Goal: Task Accomplishment & Management: Manage account settings

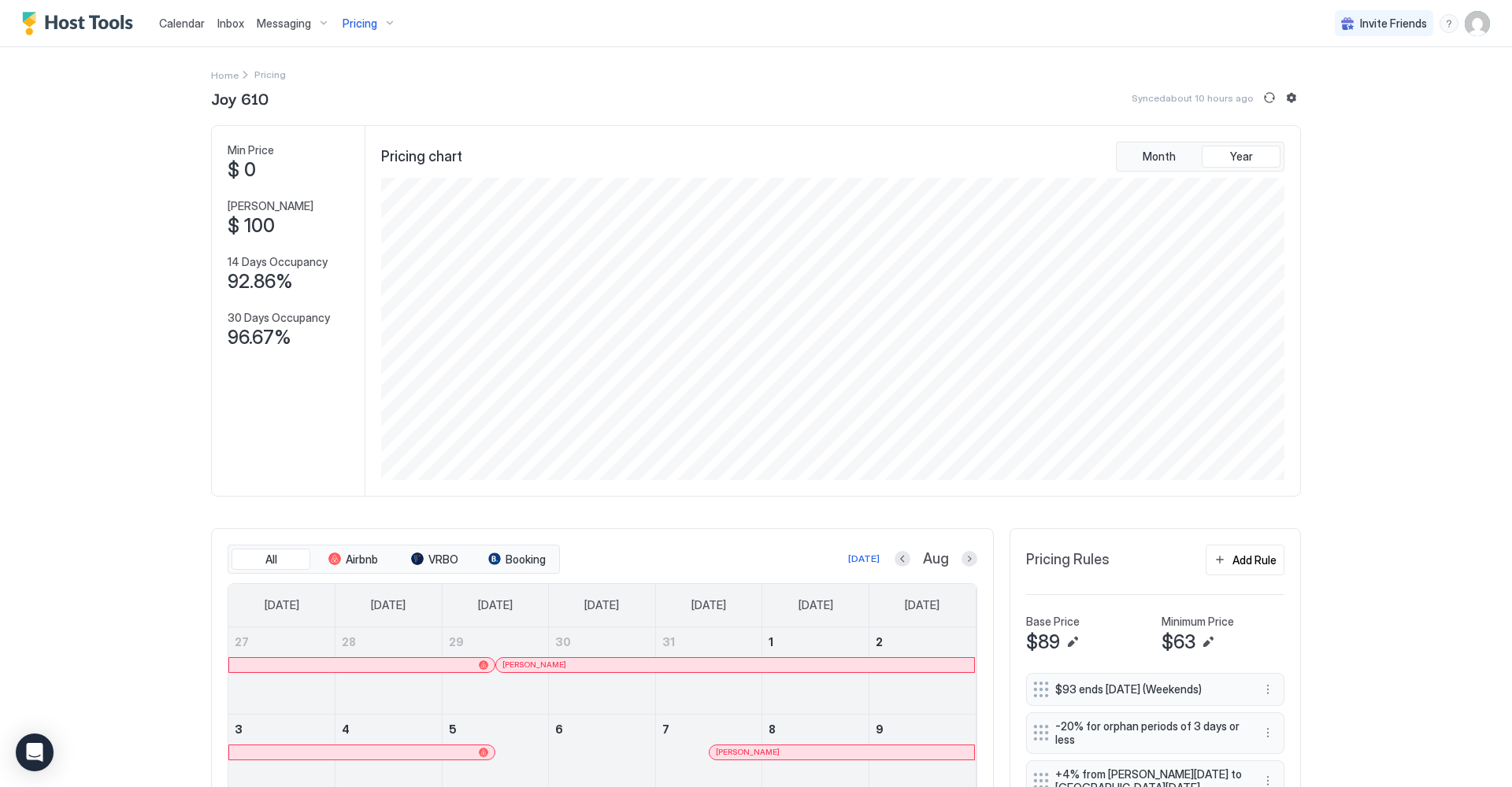
click at [382, 24] on div "Pricing" at bounding box center [369, 23] width 66 height 27
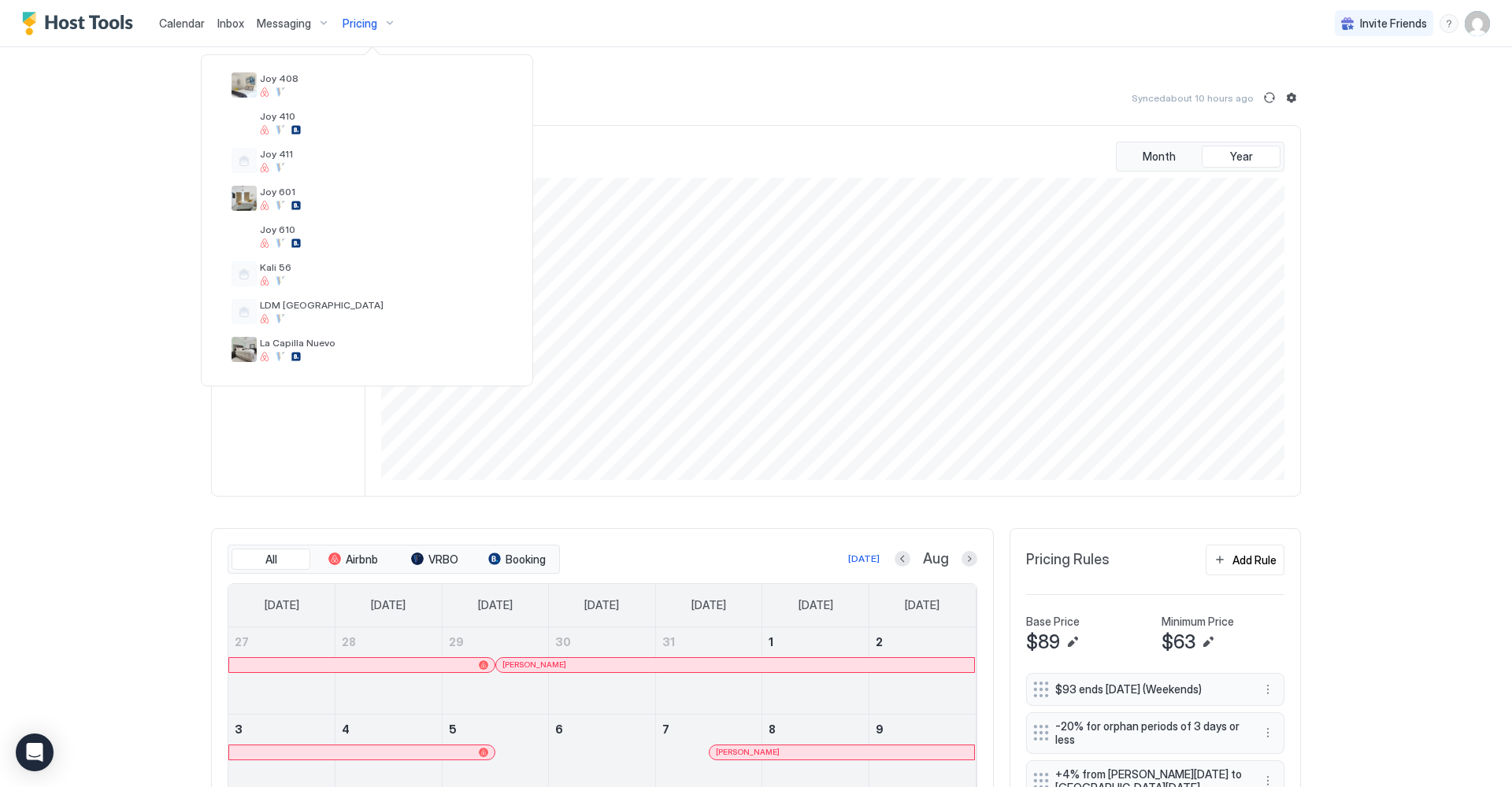
scroll to position [237, 0]
click at [353, 153] on div "Joy 411" at bounding box center [367, 157] width 283 height 37
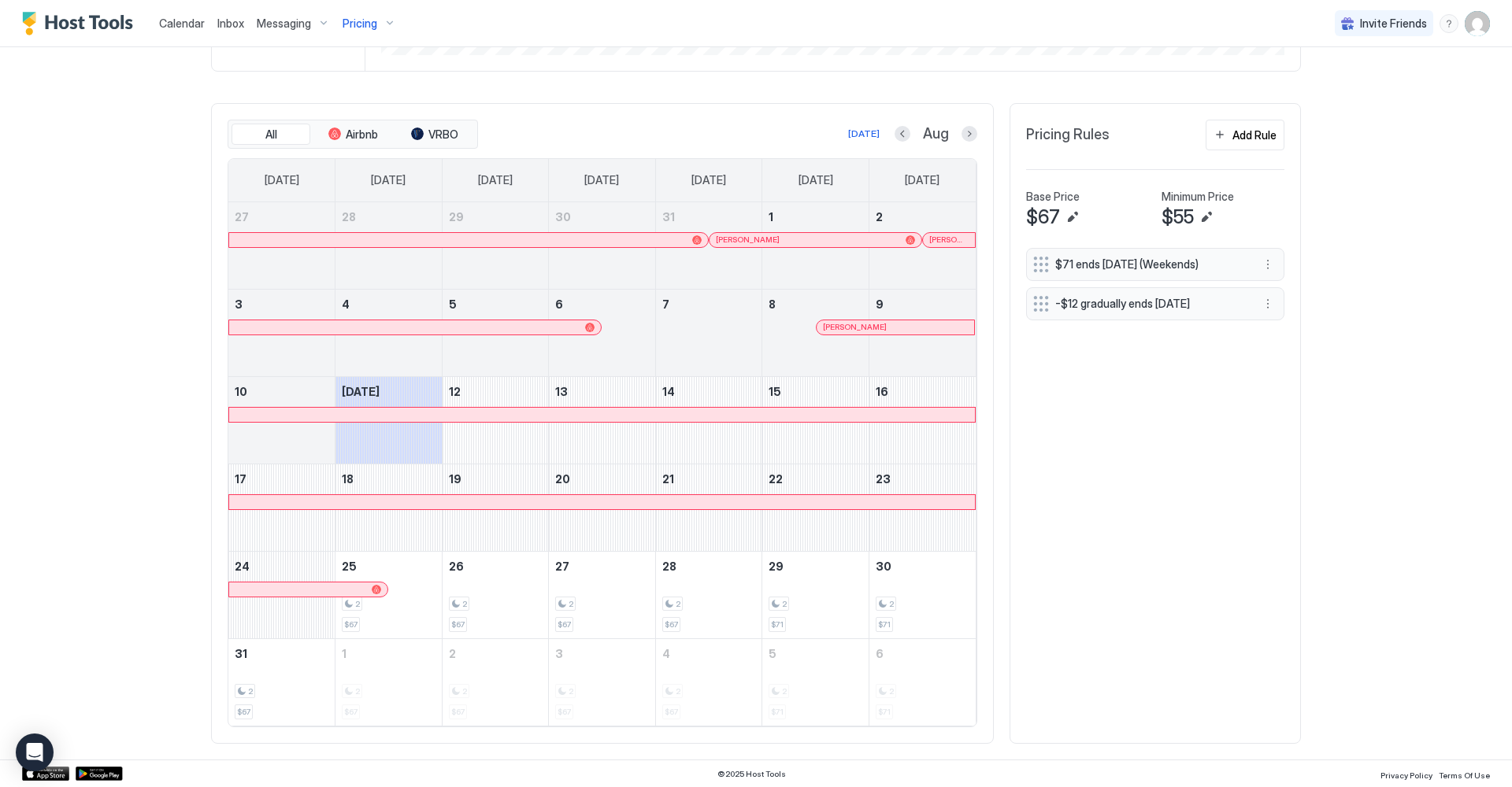
scroll to position [424, 0]
drag, startPoint x: 1157, startPoint y: 89, endPoint x: 1161, endPoint y: 422, distance: 333.0
click at [1163, 423] on div "$71 ends in 730 days (Weekends) -$12 gradually ends in 12 days" at bounding box center [1156, 488] width 258 height 479
click at [238, 22] on span "Inbox" at bounding box center [231, 23] width 27 height 13
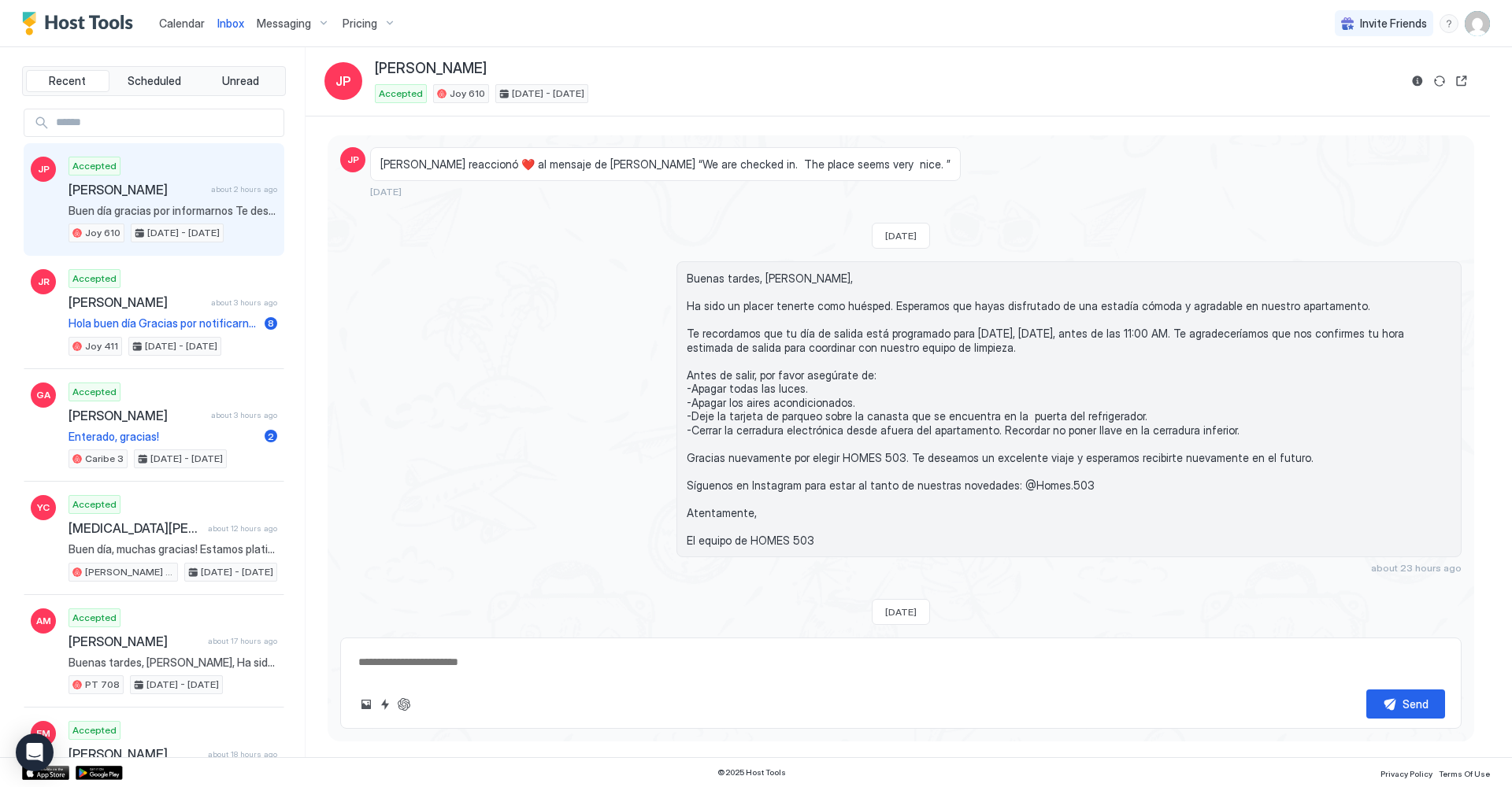
scroll to position [1786, 0]
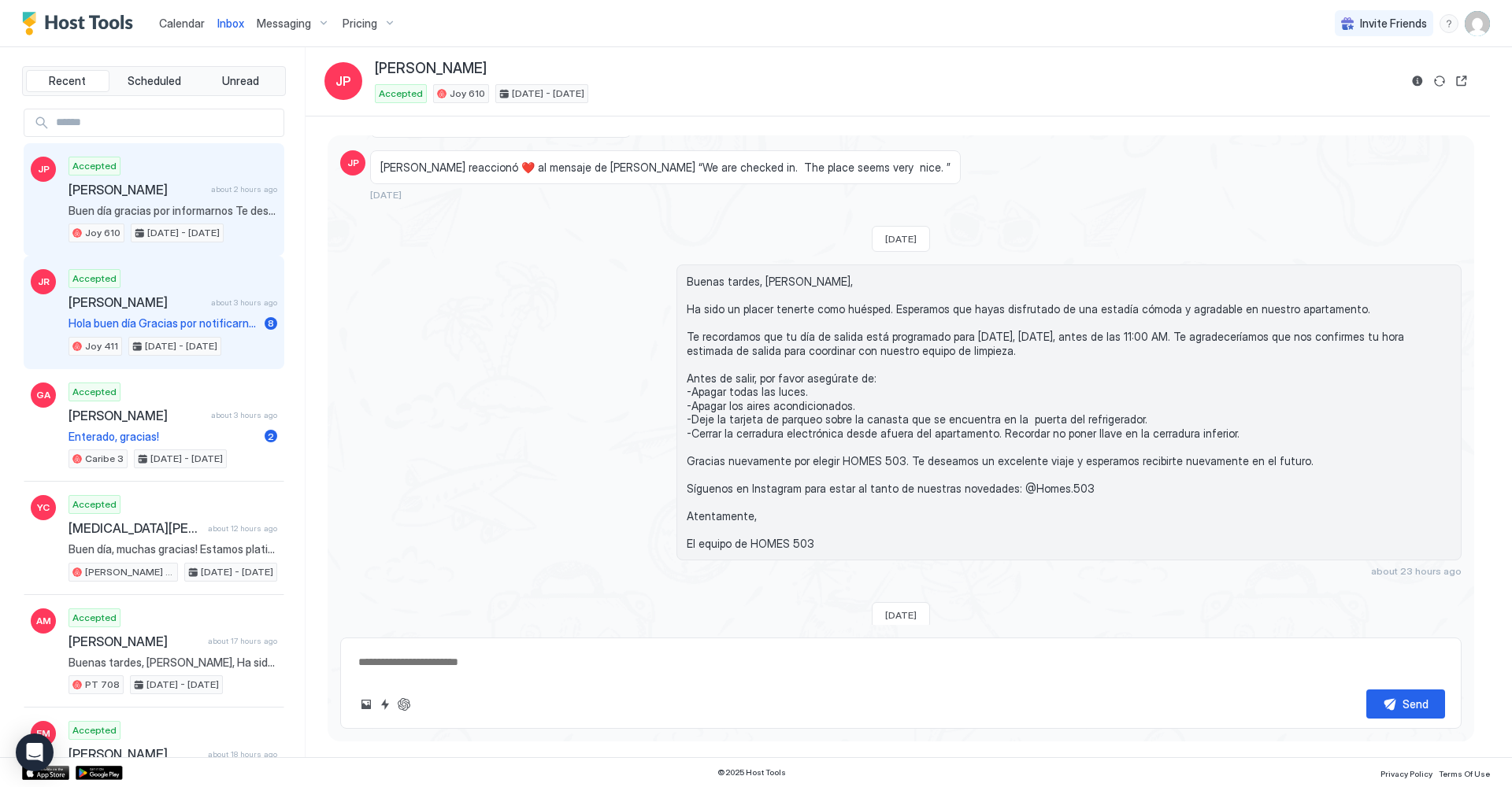
click at [187, 306] on span "[PERSON_NAME]" at bounding box center [137, 302] width 137 height 16
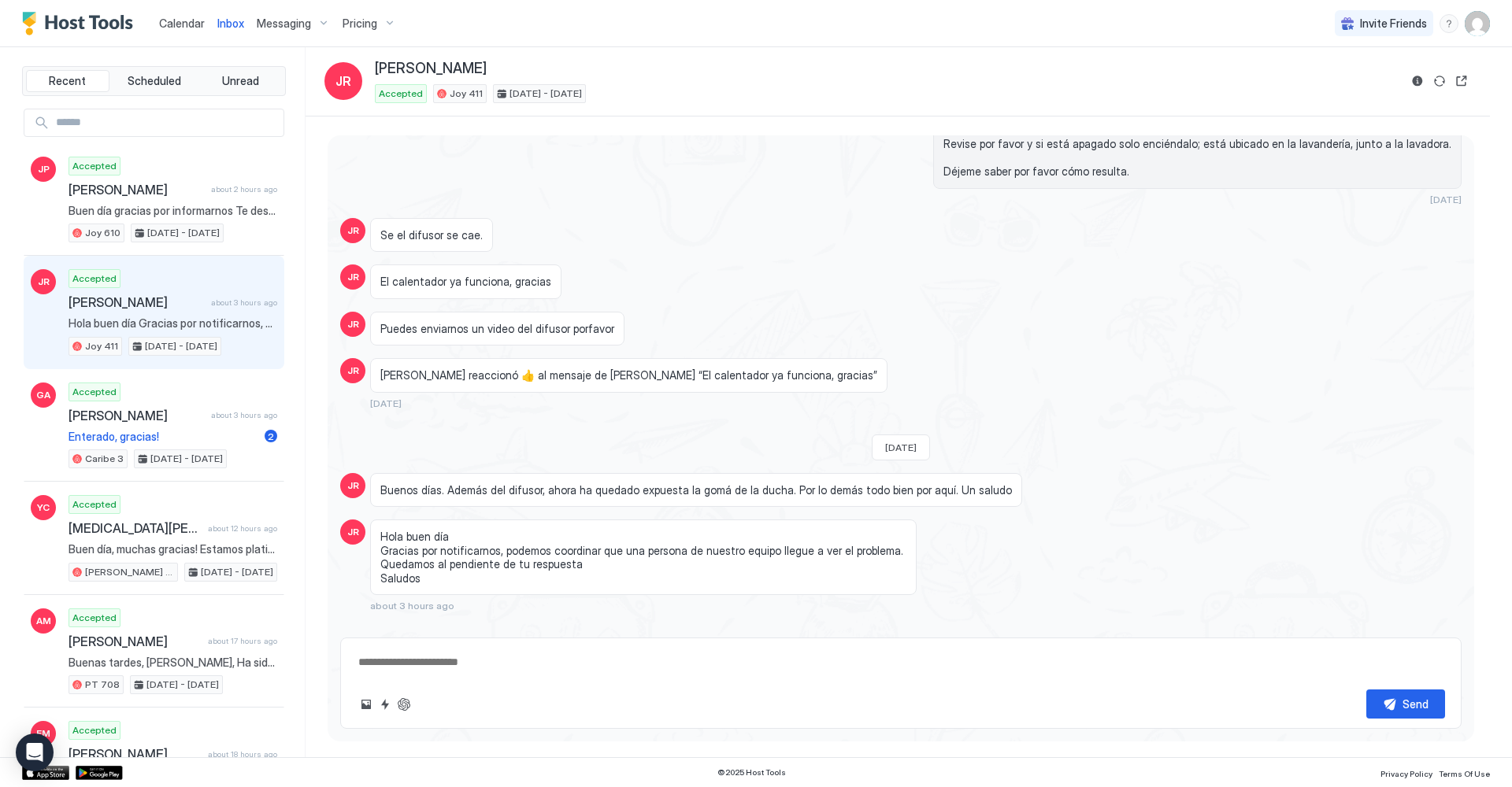
drag, startPoint x: 1037, startPoint y: 292, endPoint x: 701, endPoint y: 199, distance: 348.6
click at [382, 24] on div "Pricing" at bounding box center [369, 23] width 66 height 27
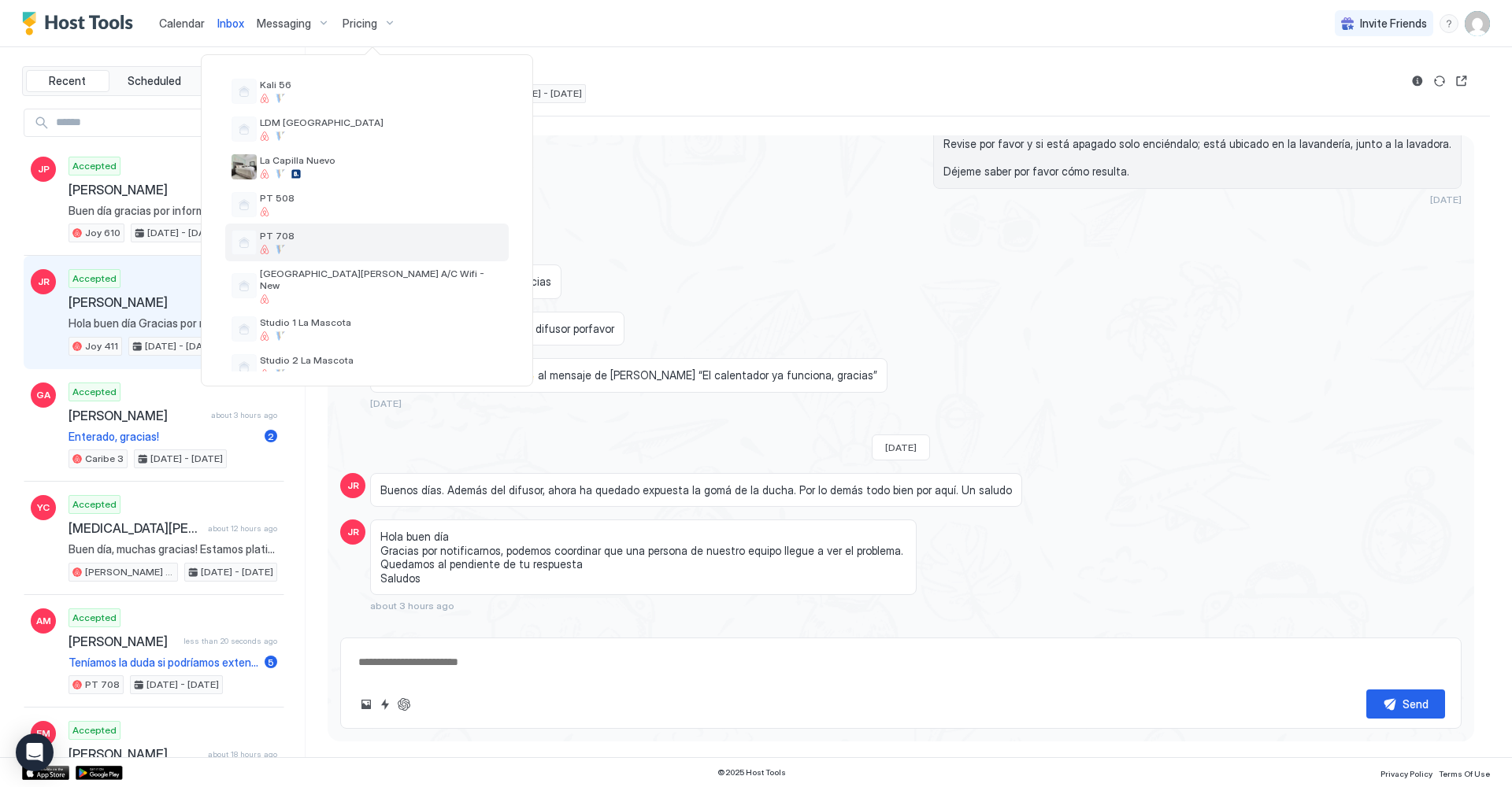
scroll to position [427, 0]
click at [357, 236] on div "PT 708" at bounding box center [367, 233] width 283 height 37
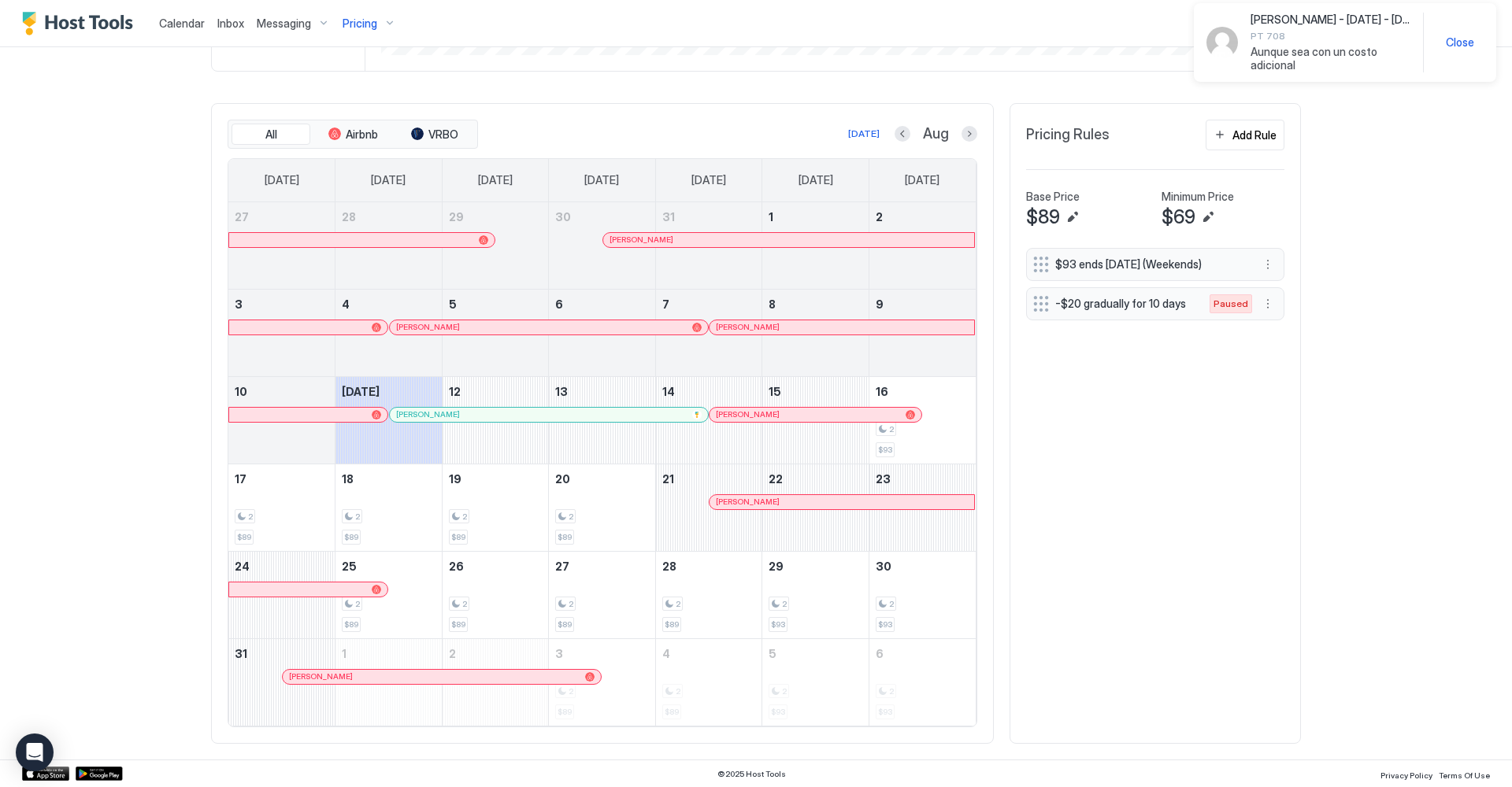
scroll to position [424, 0]
click at [183, 27] on span "Calendar" at bounding box center [181, 23] width 46 height 13
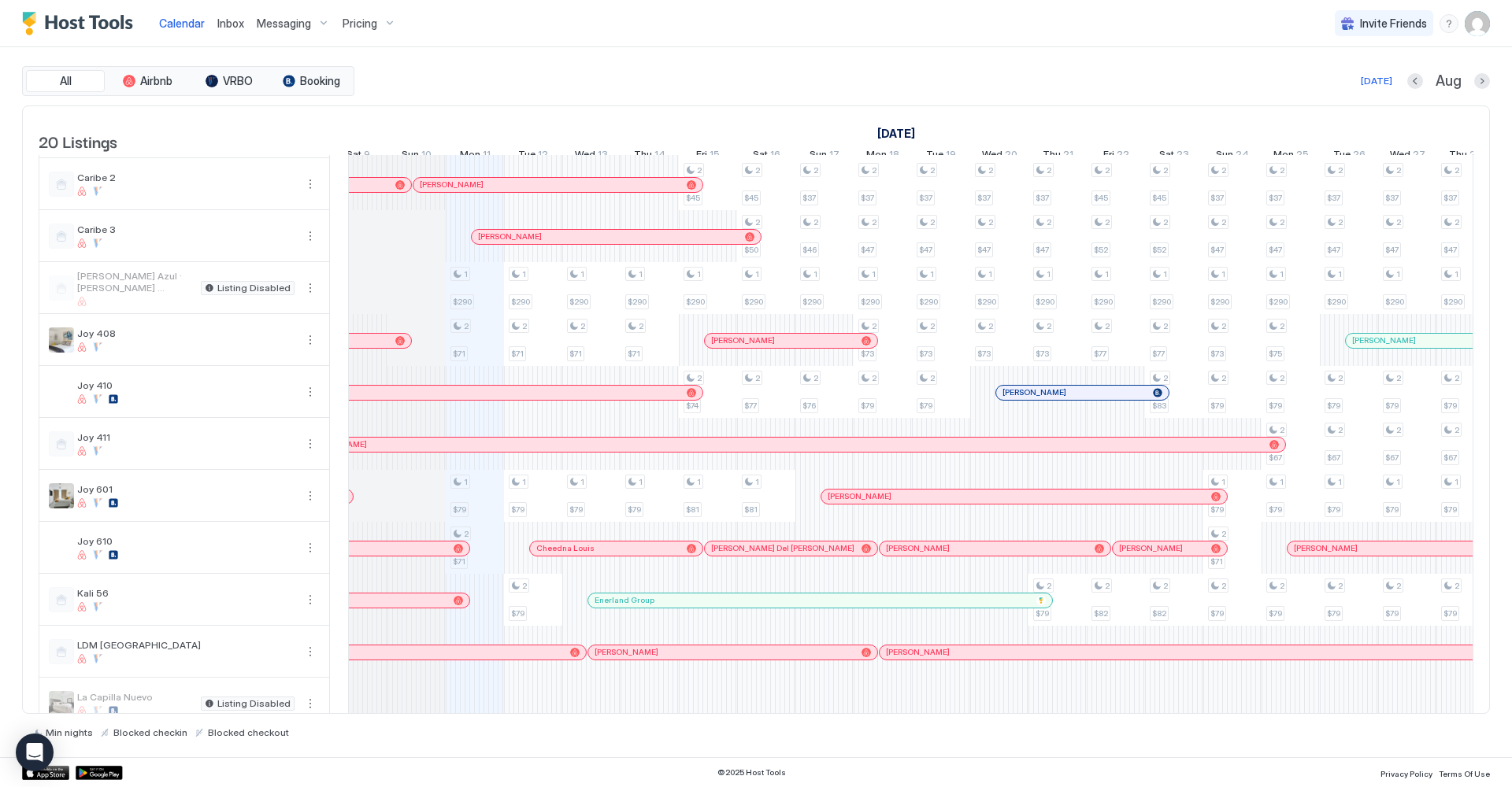
scroll to position [0, 784]
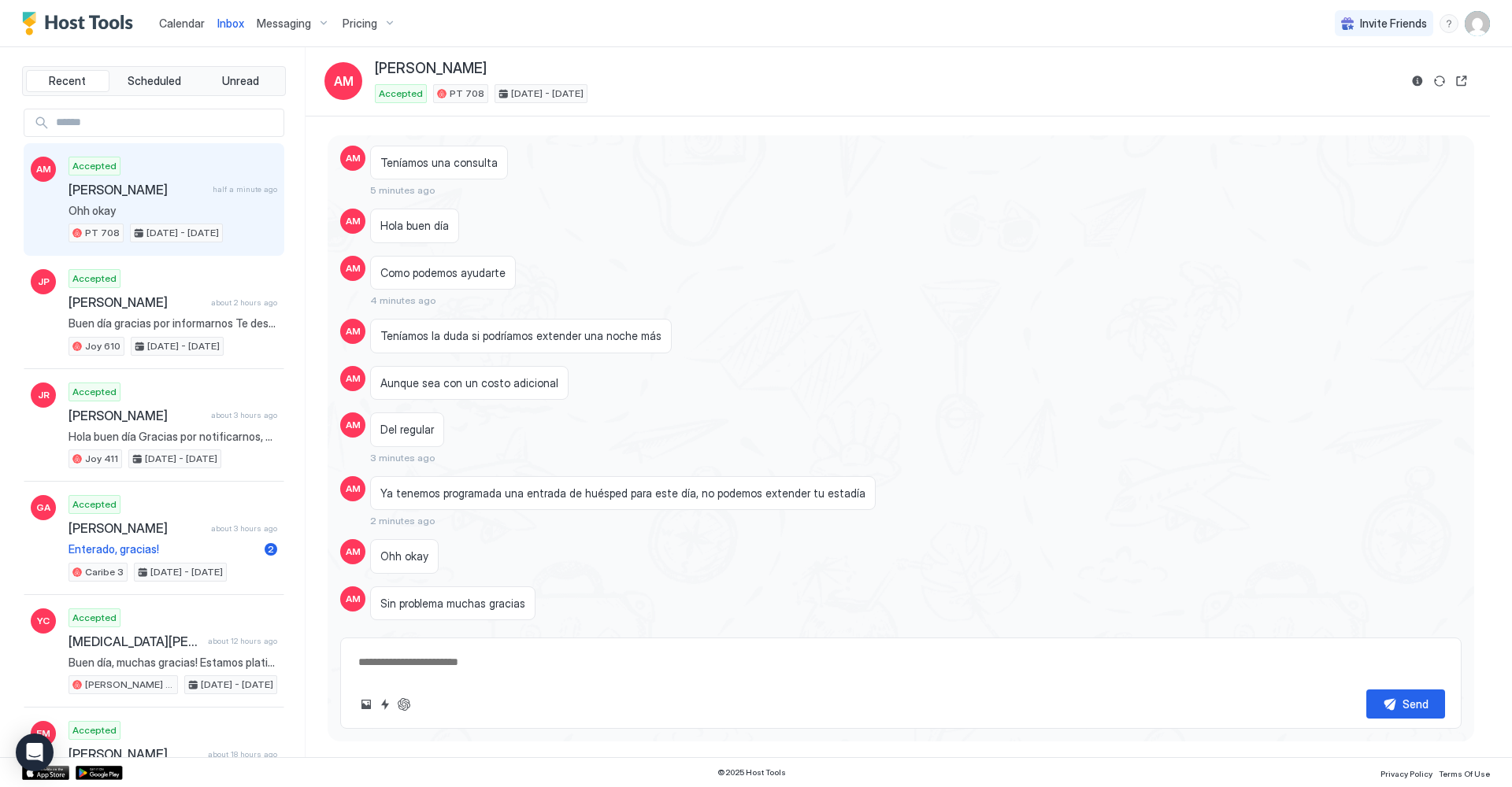
scroll to position [2261, 0]
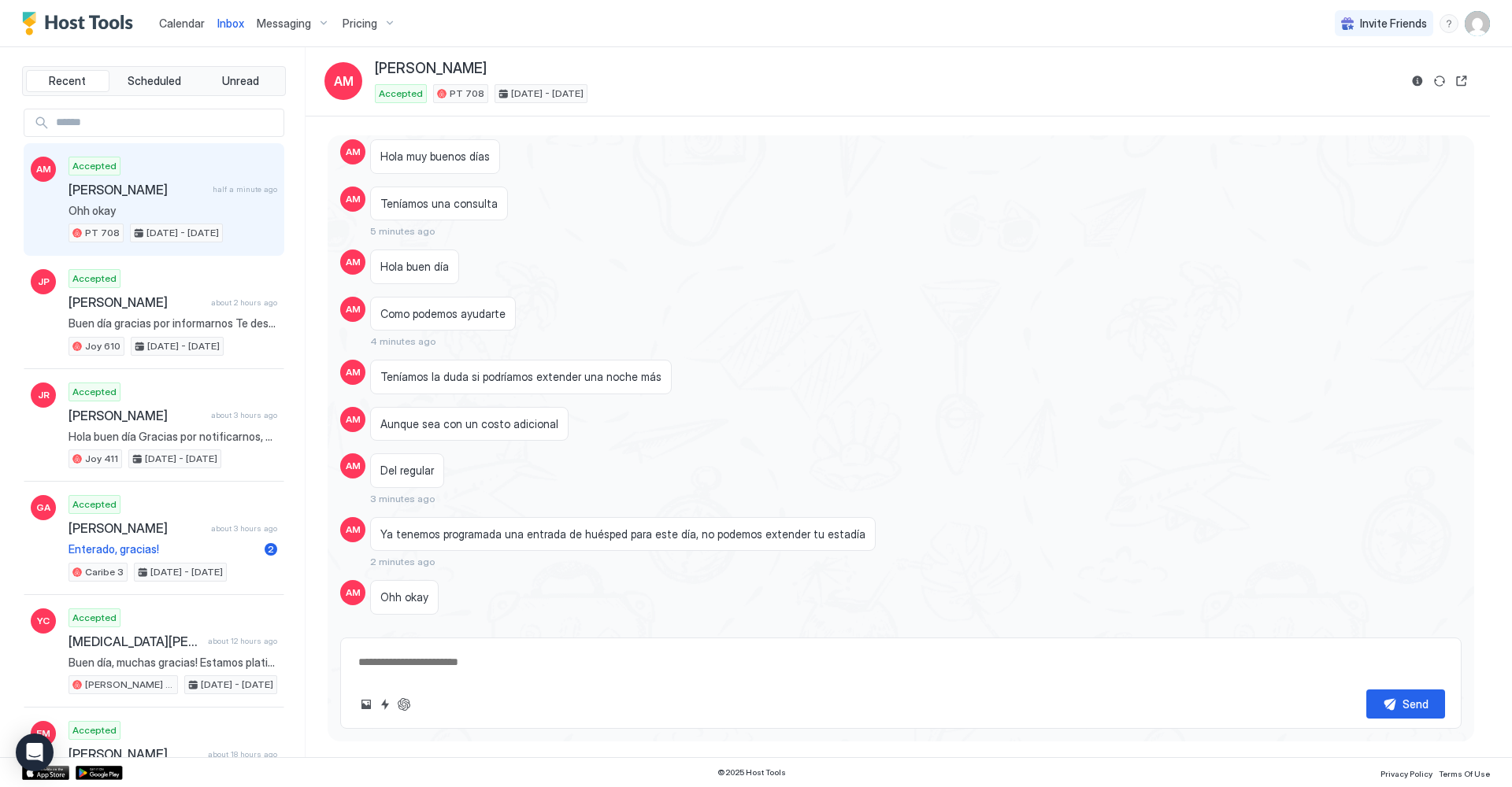
type textarea "*"
click at [182, 24] on span "Calendar" at bounding box center [181, 23] width 46 height 13
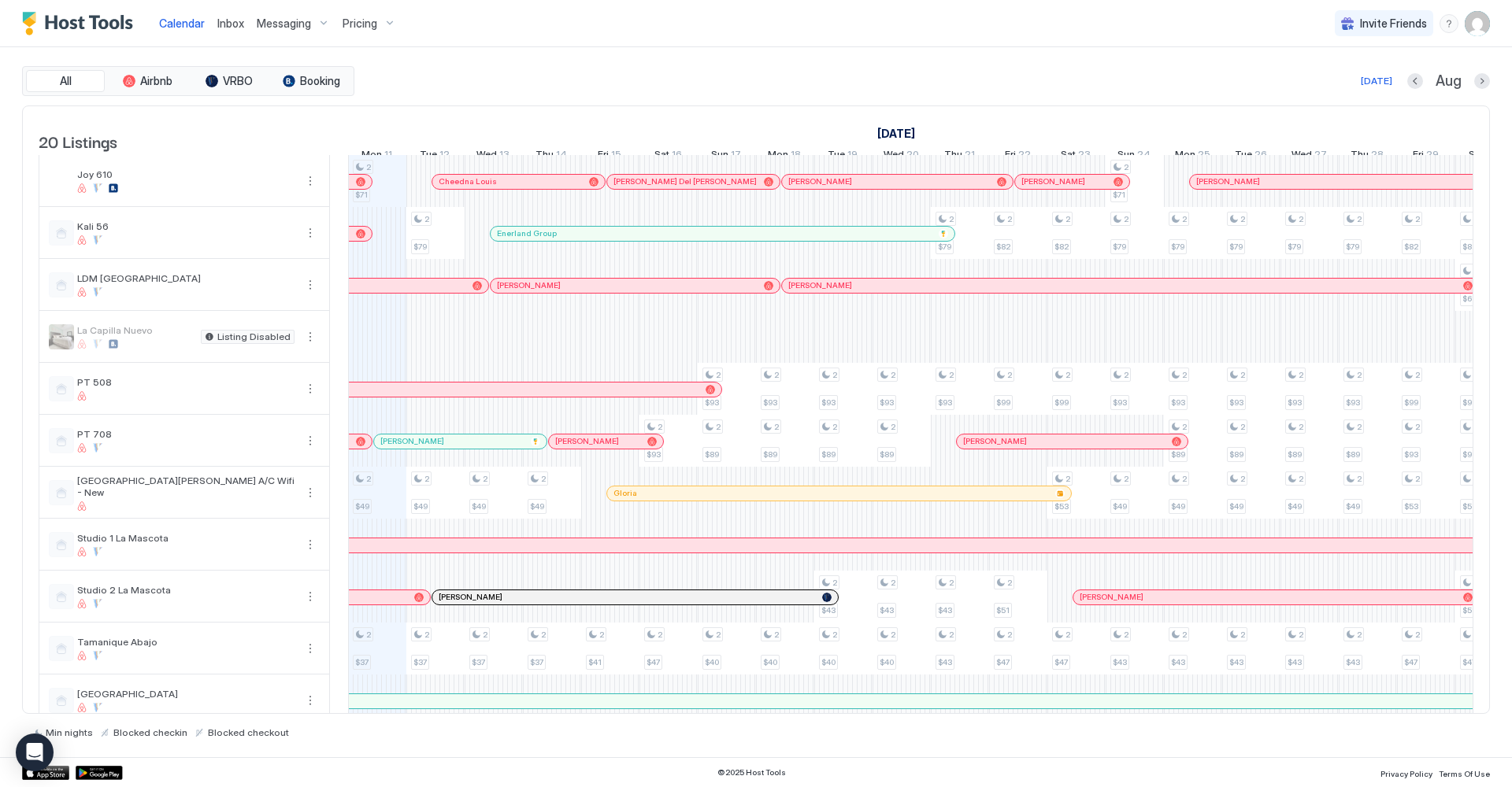
scroll to position [423, 0]
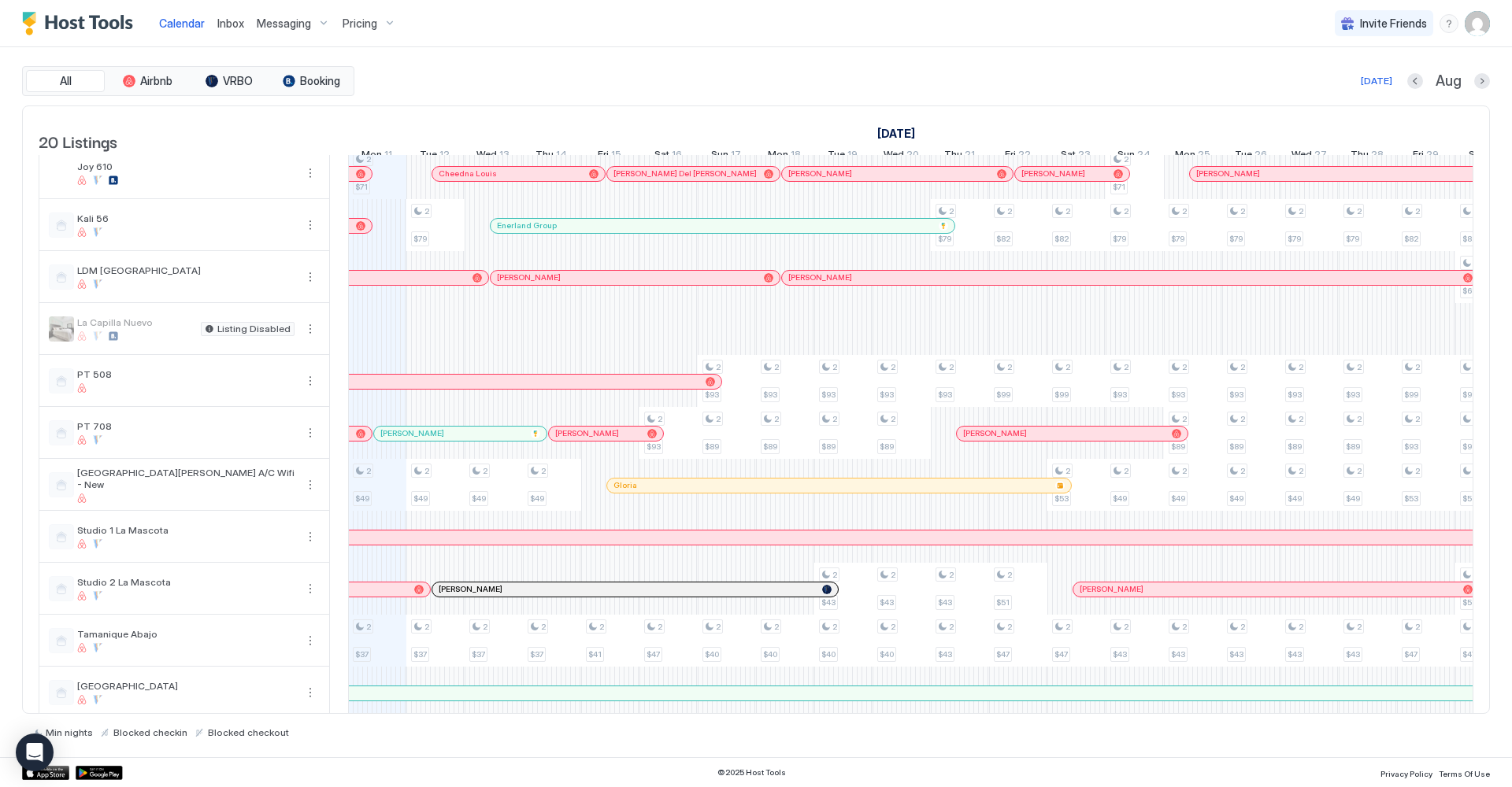
click at [385, 440] on div at bounding box center [384, 433] width 12 height 12
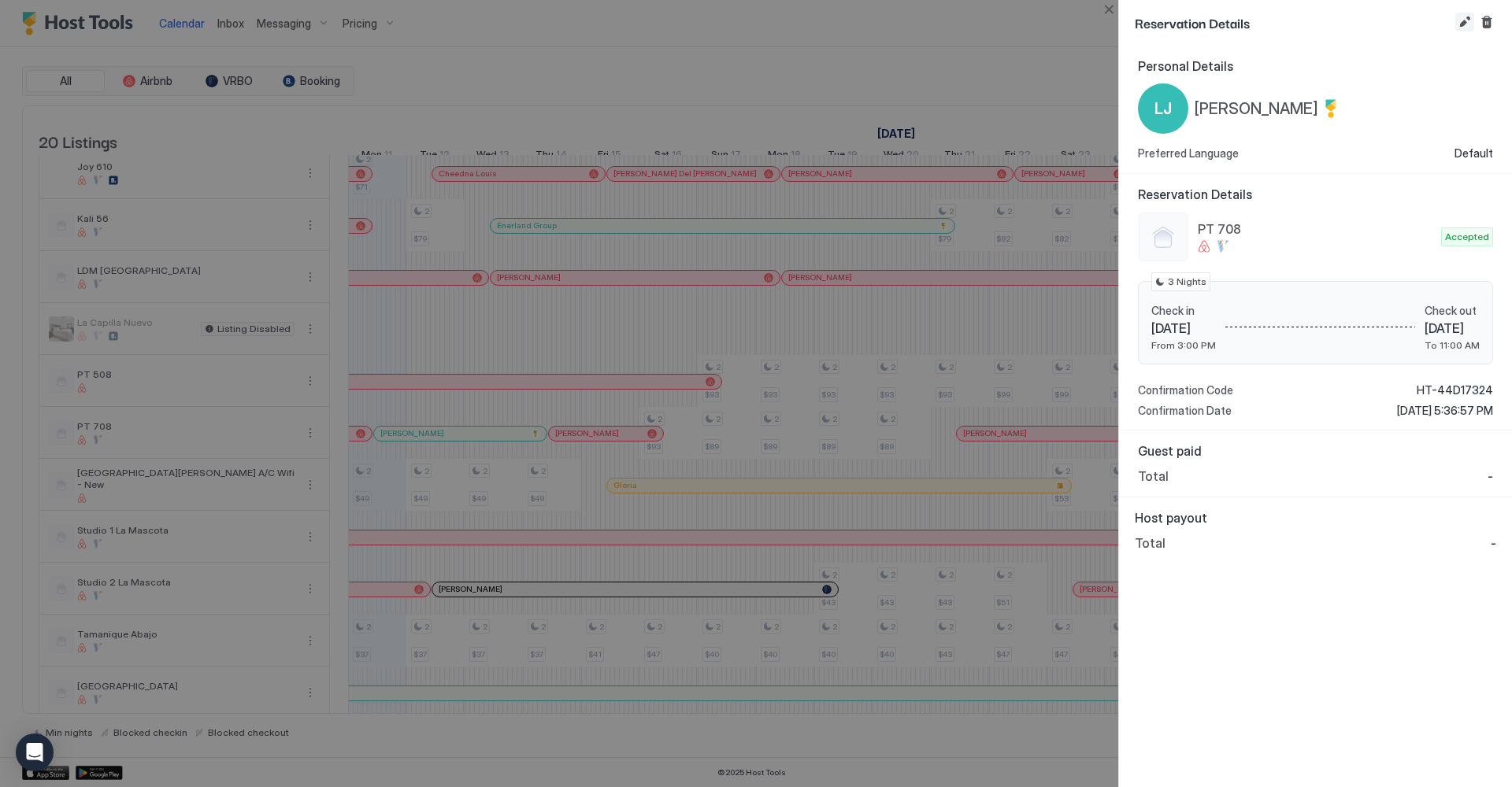
click at [1462, 23] on button "Edit reservation" at bounding box center [1465, 21] width 19 height 19
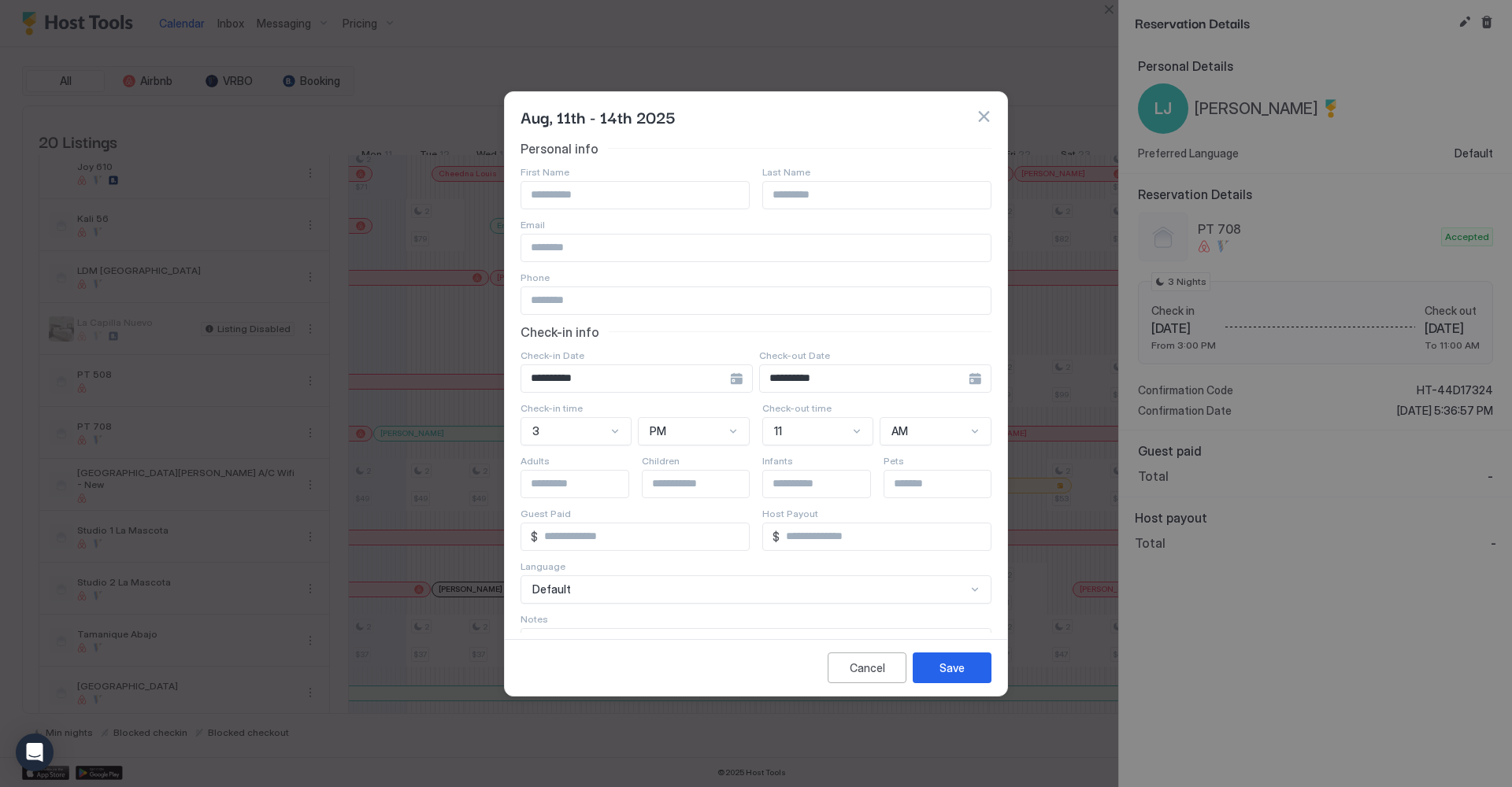
click at [578, 383] on input "**********" at bounding box center [626, 379] width 209 height 27
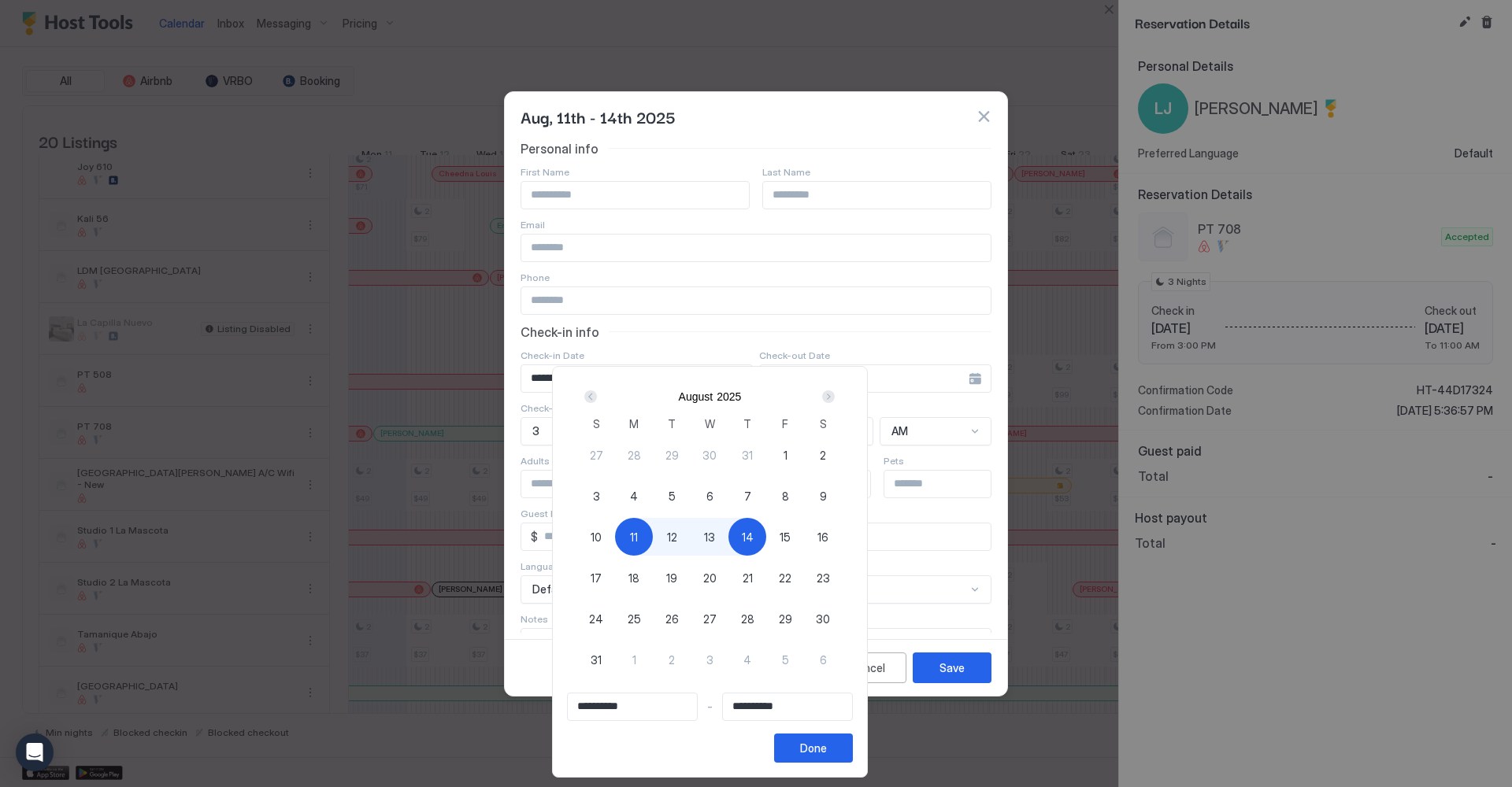
click at [677, 537] on span "12" at bounding box center [672, 537] width 10 height 17
type input "**********"
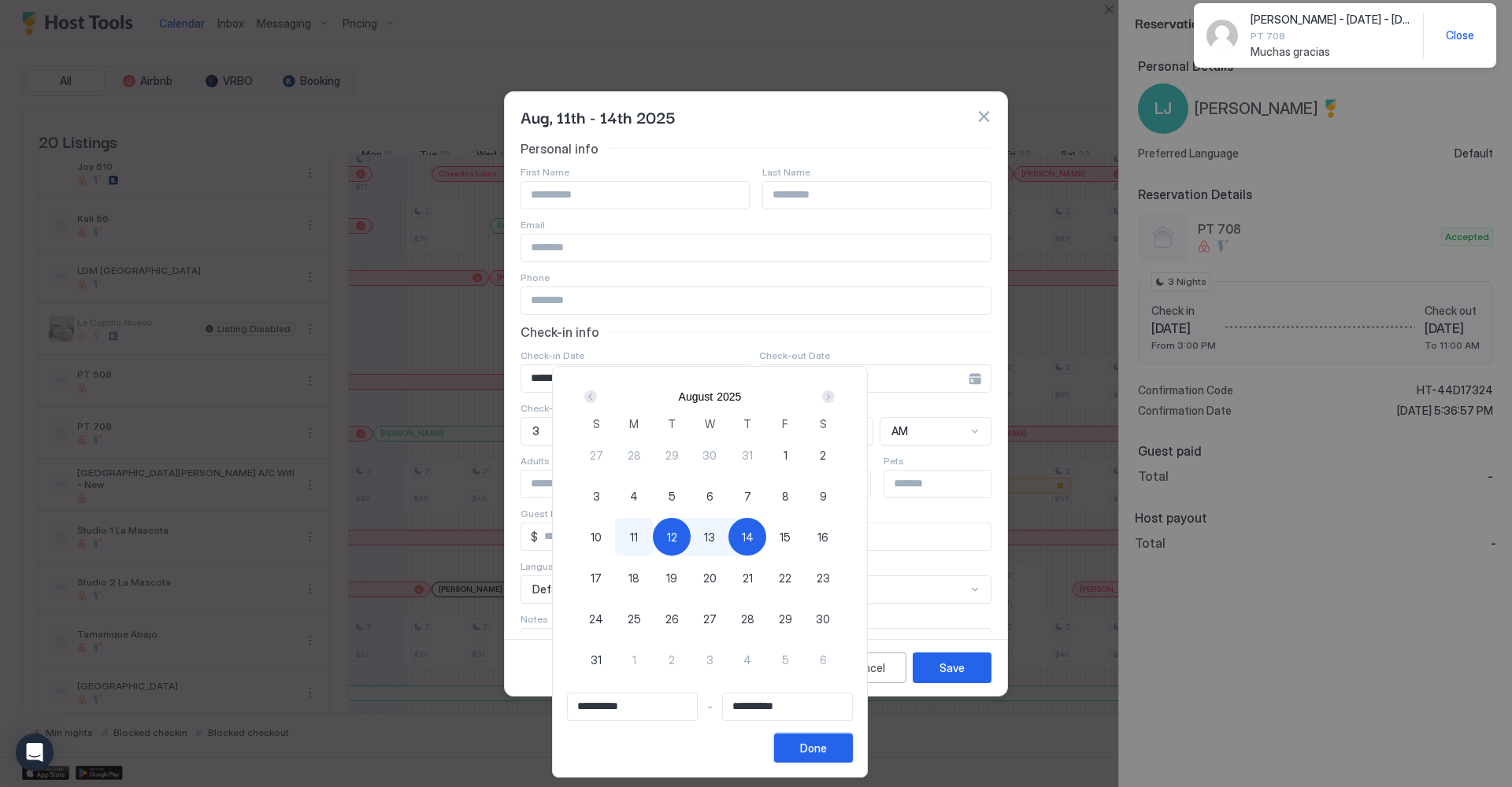
click at [828, 747] on div "Done" at bounding box center [814, 749] width 27 height 17
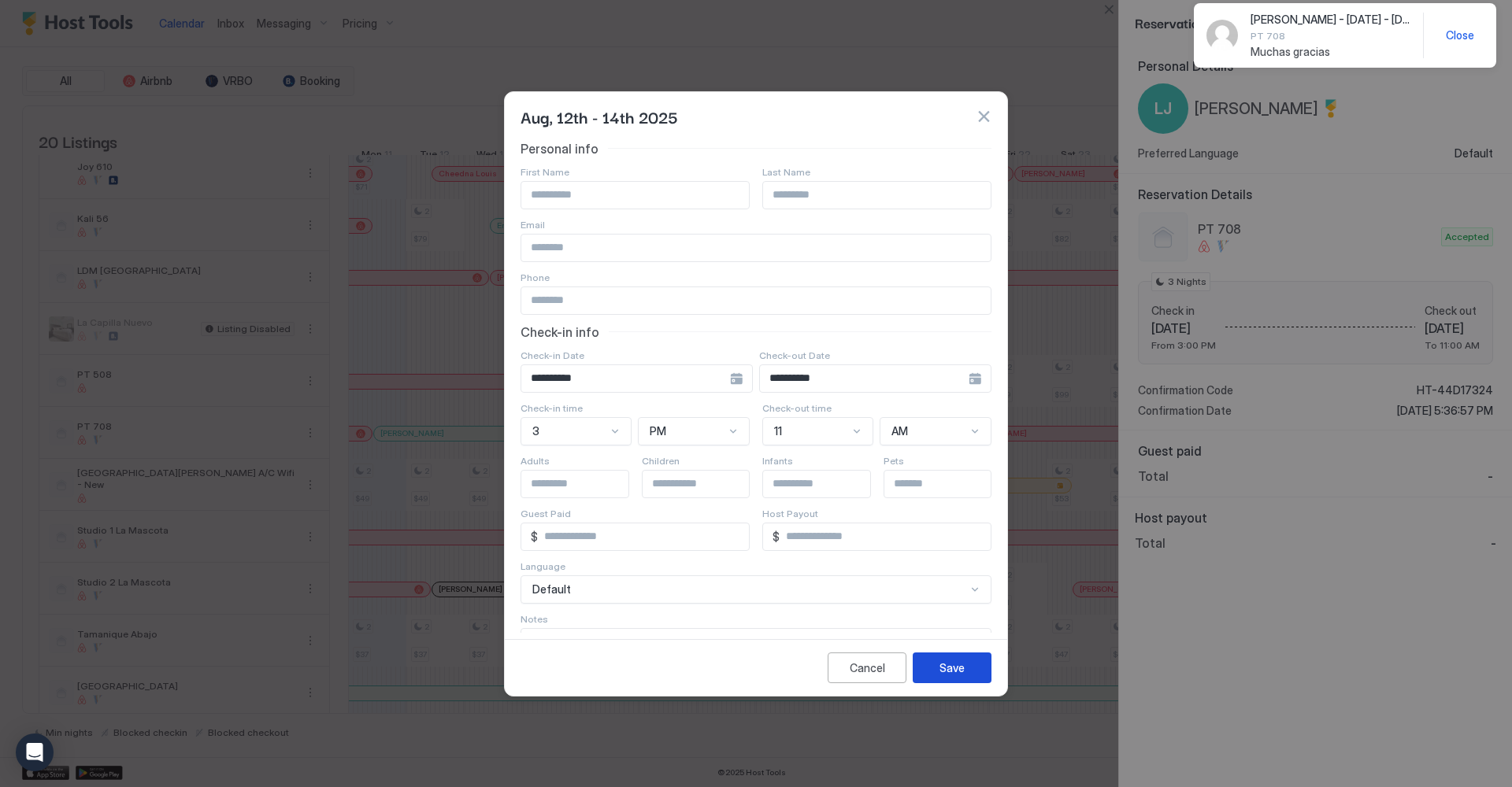
drag, startPoint x: 946, startPoint y: 677, endPoint x: 937, endPoint y: 677, distance: 9.0
click at [944, 677] on button "Save" at bounding box center [952, 667] width 79 height 31
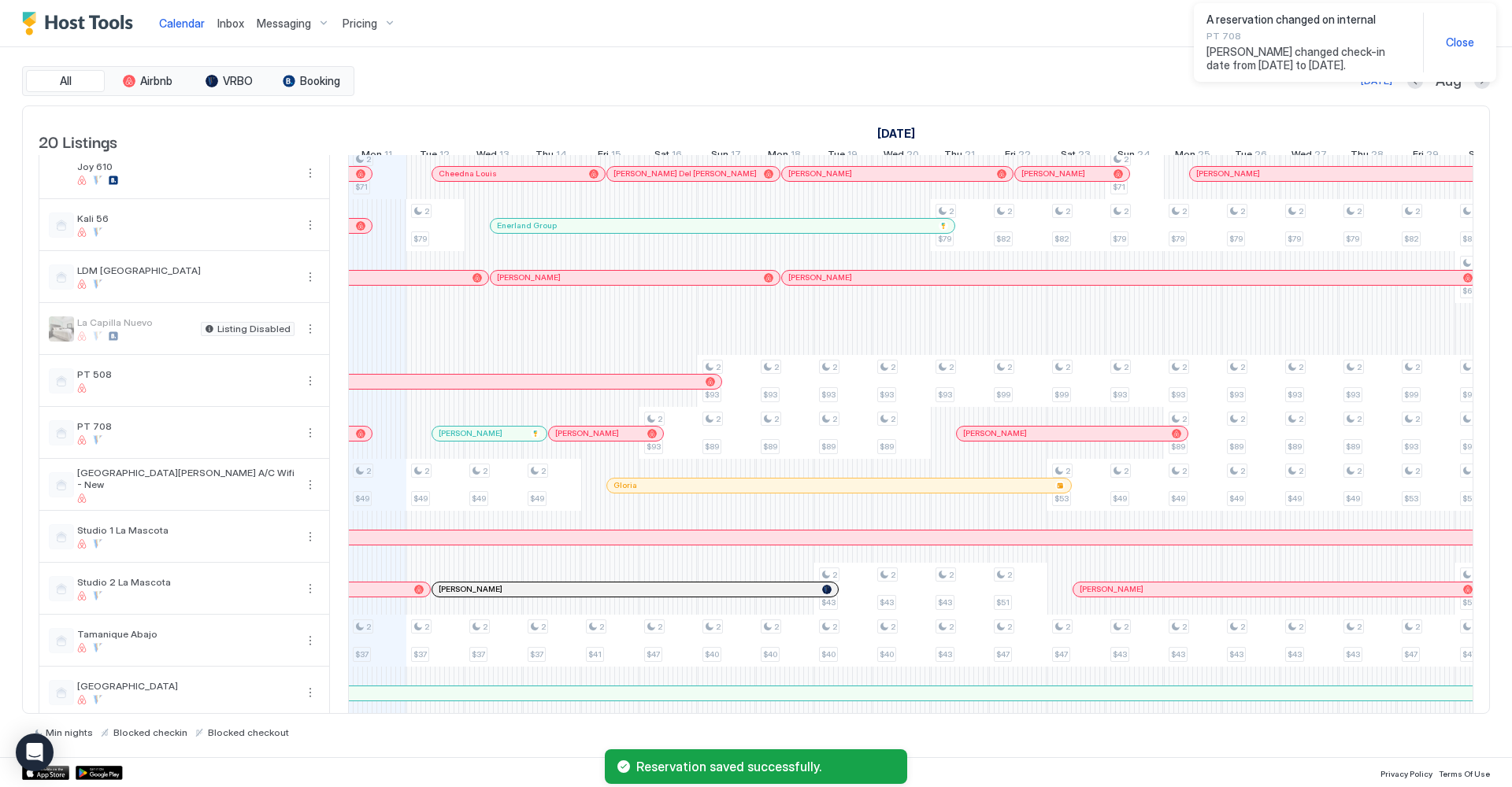
click at [1464, 108] on div "Calendar Inbox Messaging Pricing Invite Friends JE All Airbnb VRBO Booking [DAT…" at bounding box center [756, 394] width 1512 height 787
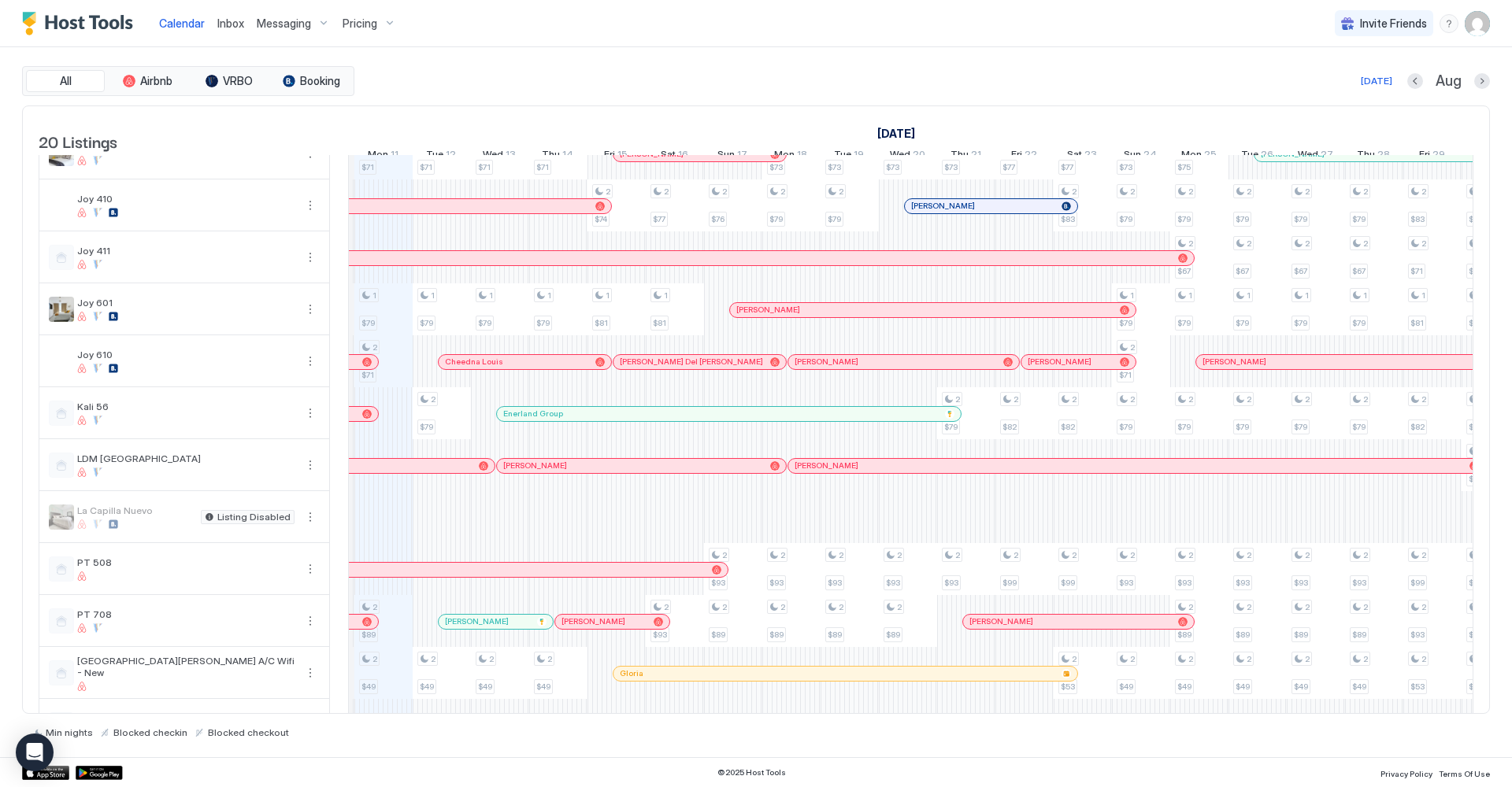
scroll to position [202, 0]
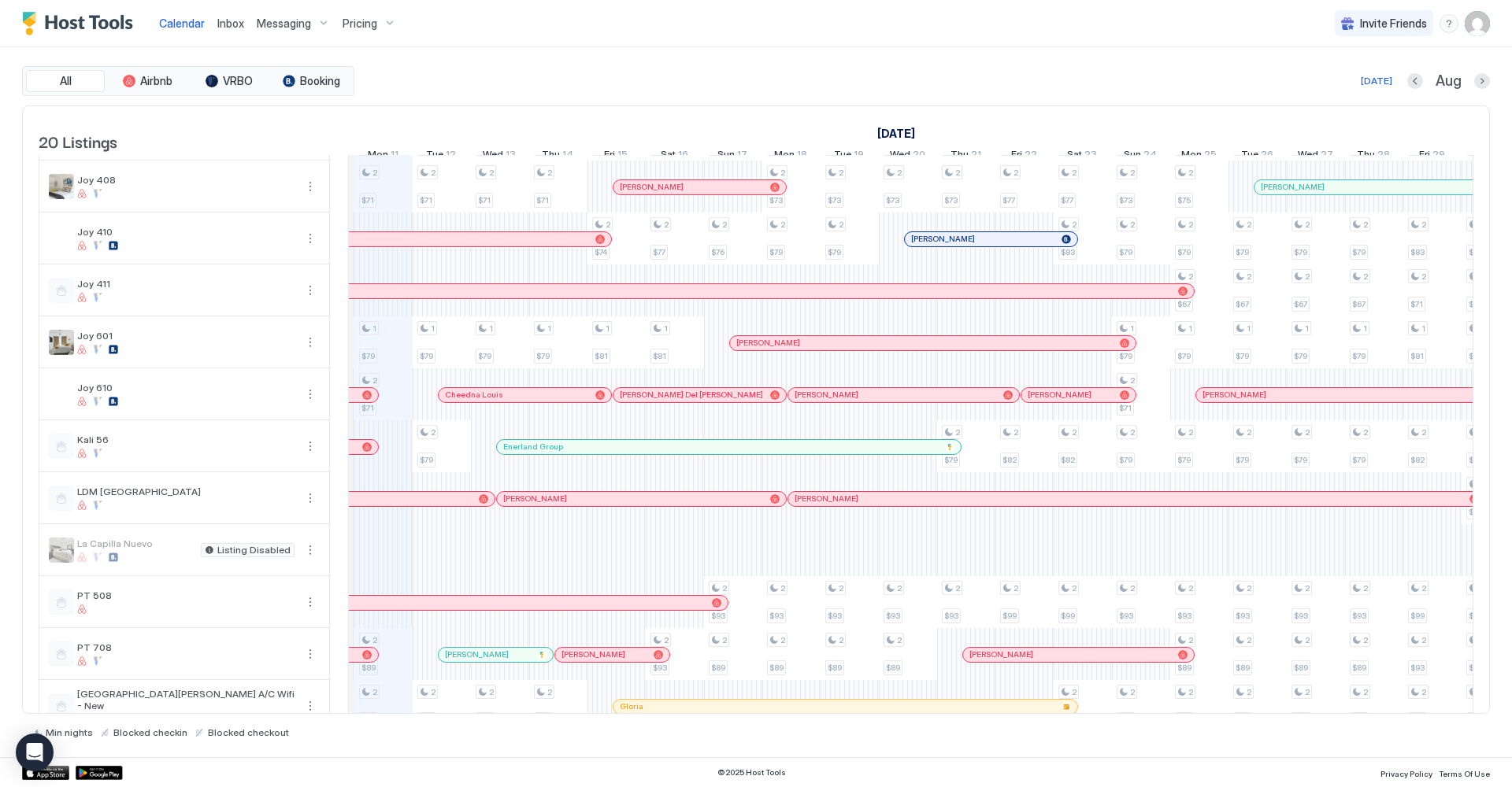
click at [484, 297] on div at bounding box center [483, 291] width 12 height 12
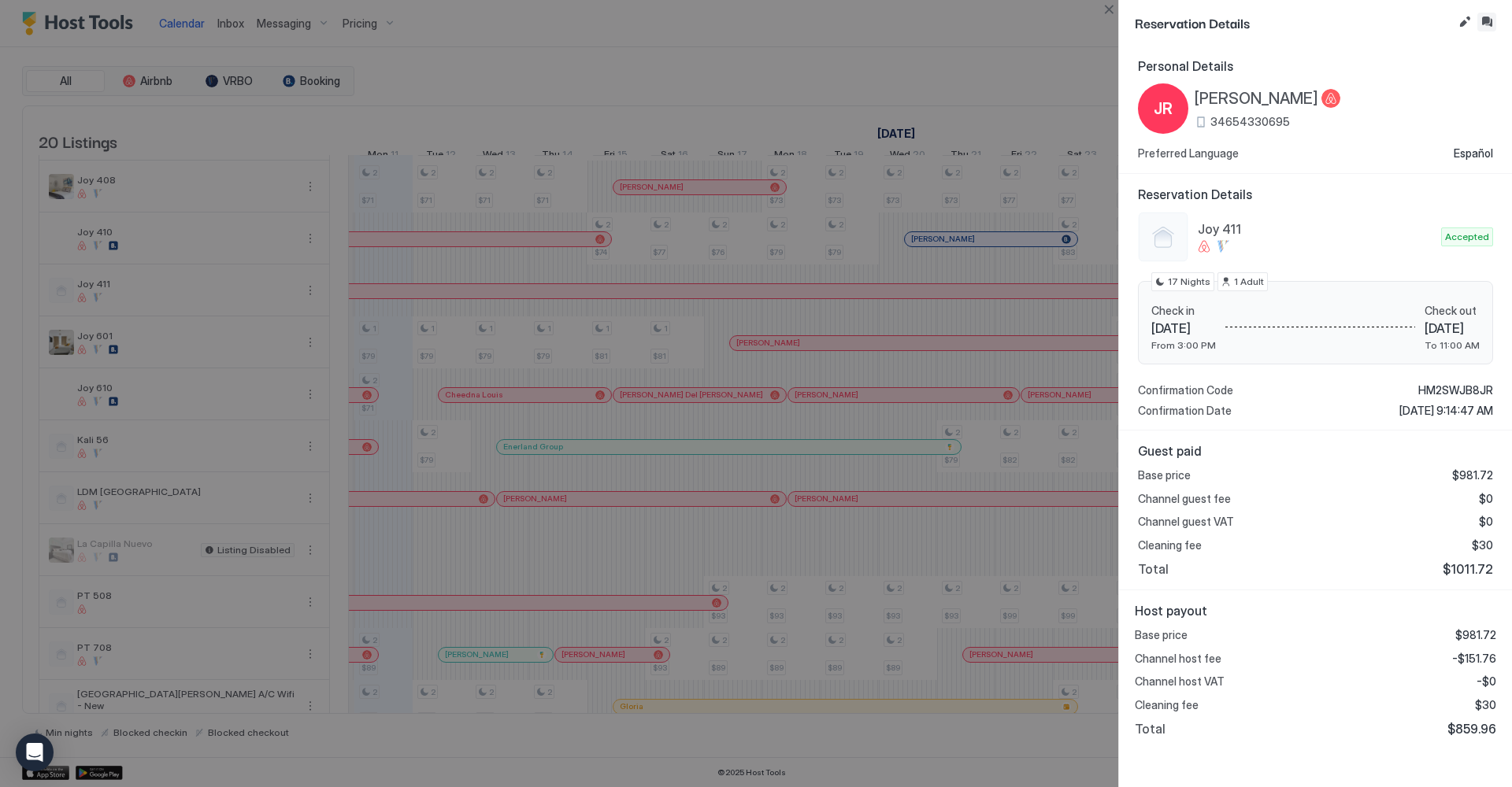
click at [1484, 27] on button "Inbox" at bounding box center [1487, 21] width 19 height 19
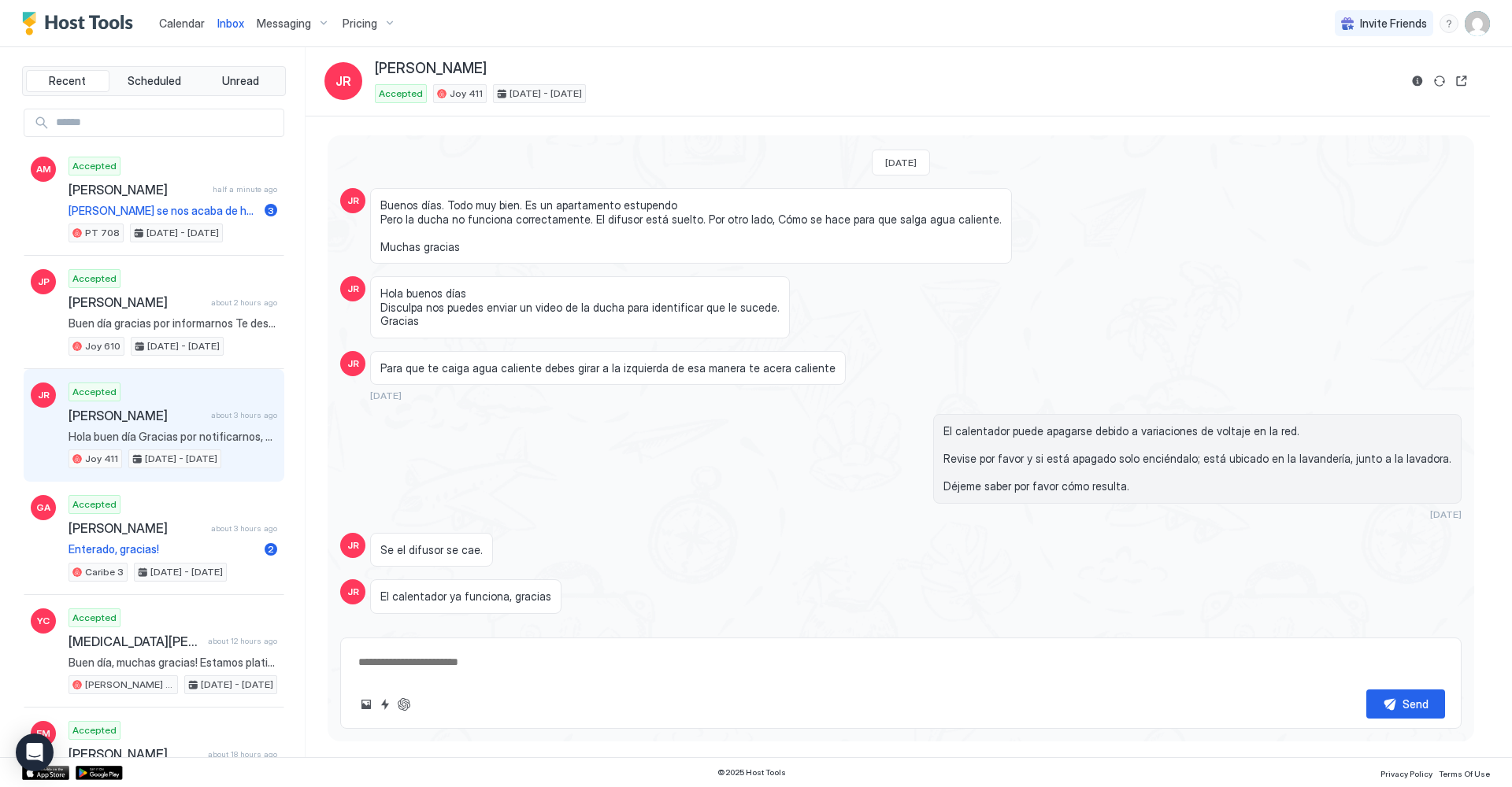
scroll to position [1950, 0]
type textarea "*"
